Goal: Task Accomplishment & Management: Complete application form

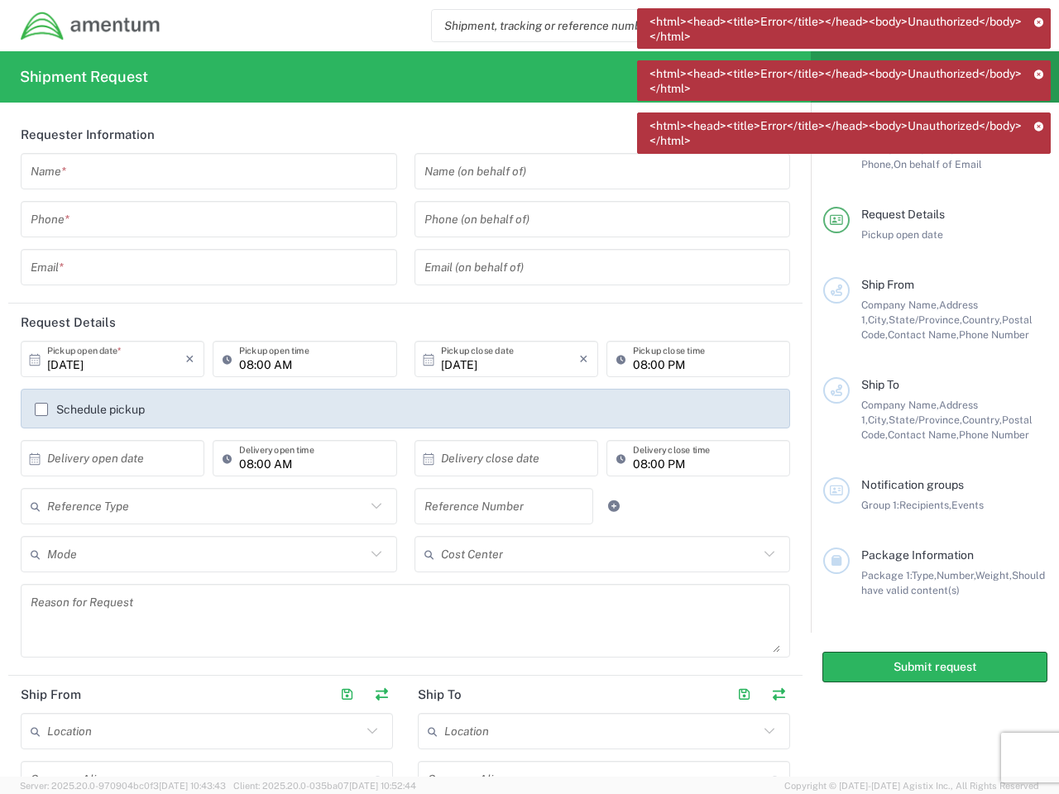
click at [1039, 22] on icon at bounding box center [1039, 21] width 10 height 9
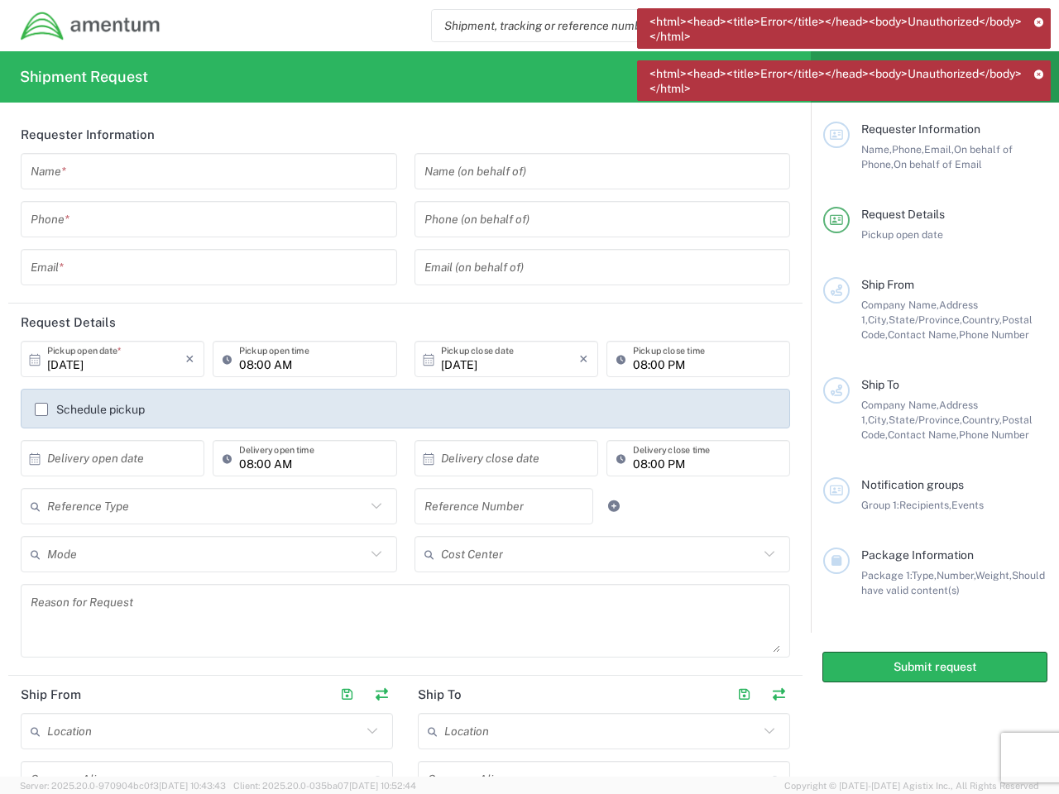
click at [1039, 74] on icon at bounding box center [1039, 74] width 10 height 9
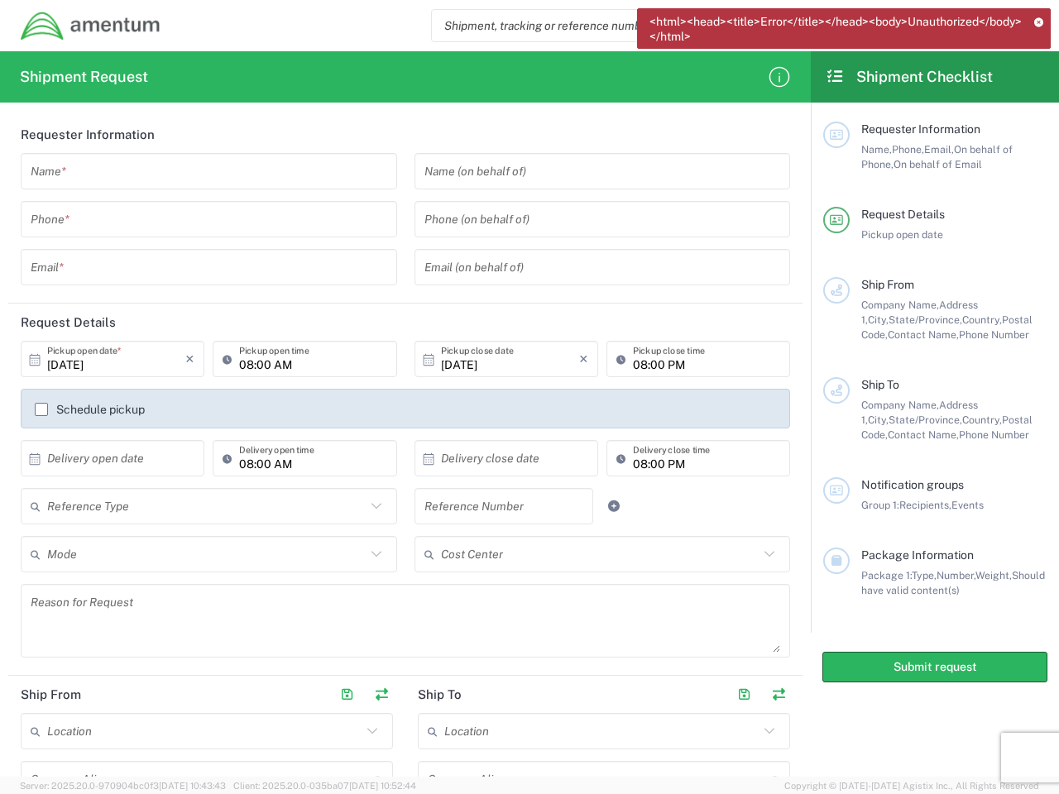
click at [1039, 126] on div "Requester Information" at bounding box center [954, 129] width 186 height 15
click at [205, 171] on input "text" at bounding box center [209, 171] width 357 height 29
click at [205, 219] on input "tel" at bounding box center [209, 219] width 357 height 29
click at [205, 267] on input "text" at bounding box center [209, 267] width 357 height 29
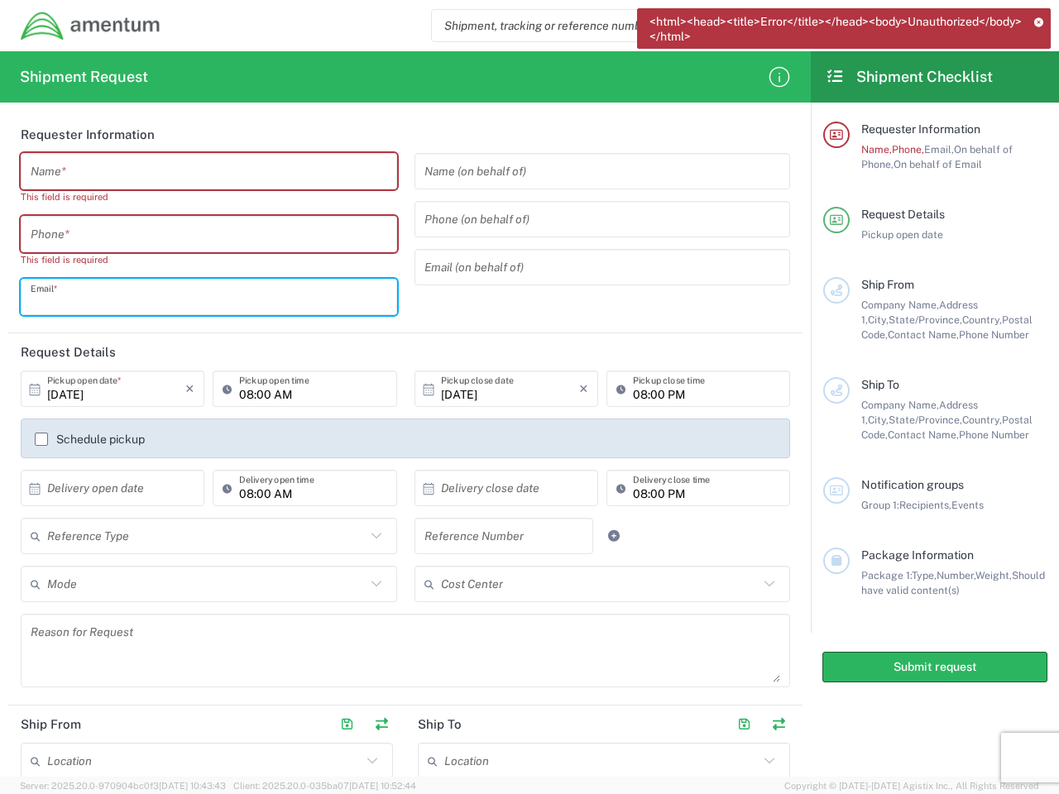
click at [592, 171] on input "text" at bounding box center [602, 171] width 357 height 29
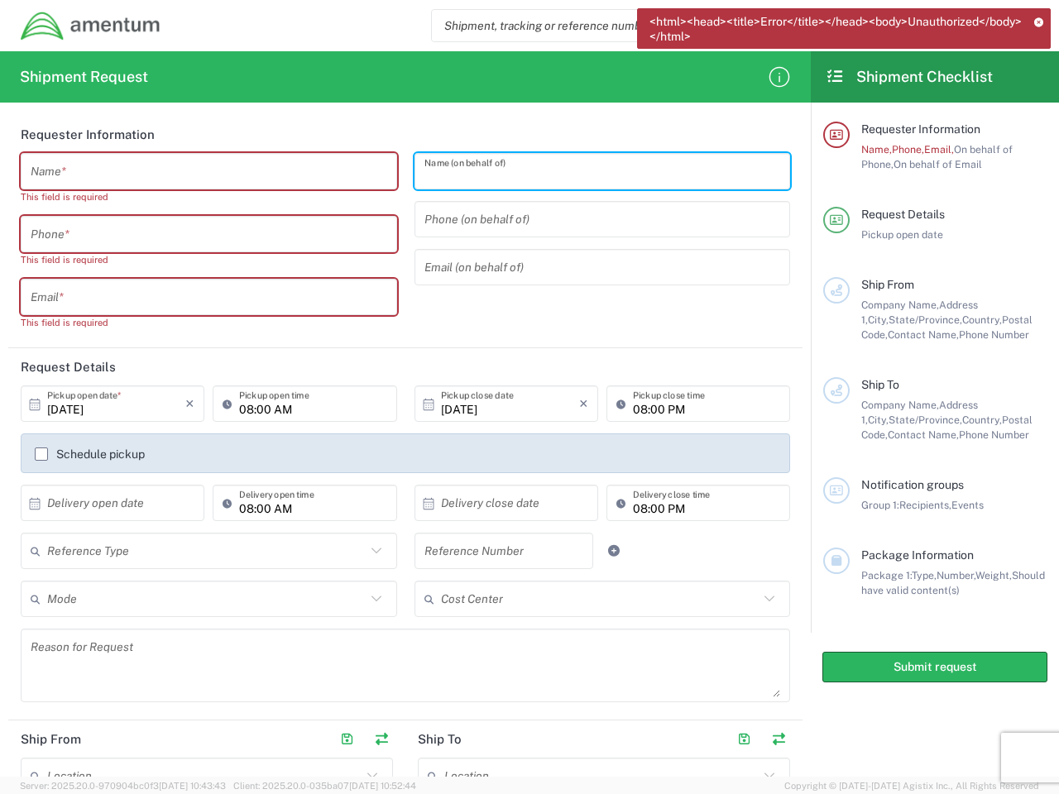
click at [592, 219] on input "tel" at bounding box center [602, 219] width 357 height 29
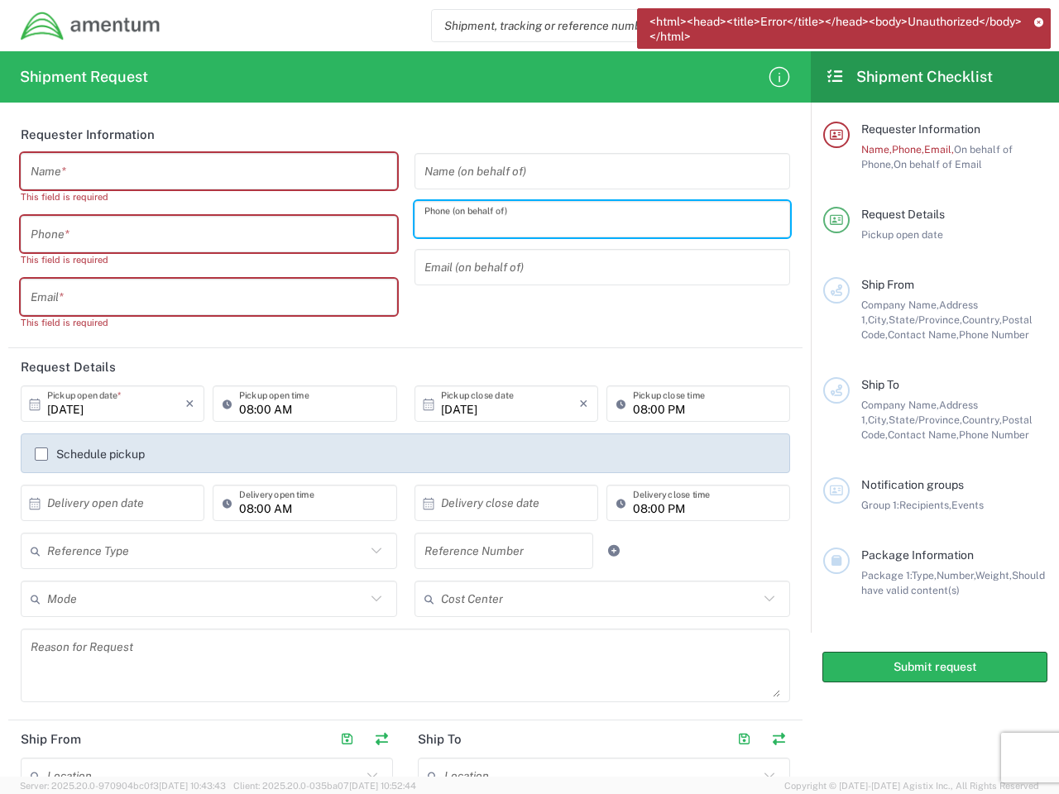
click at [592, 267] on input "text" at bounding box center [602, 267] width 357 height 29
click at [111, 359] on h2 "Request Details" at bounding box center [68, 367] width 95 height 17
